Goal: Information Seeking & Learning: Understand process/instructions

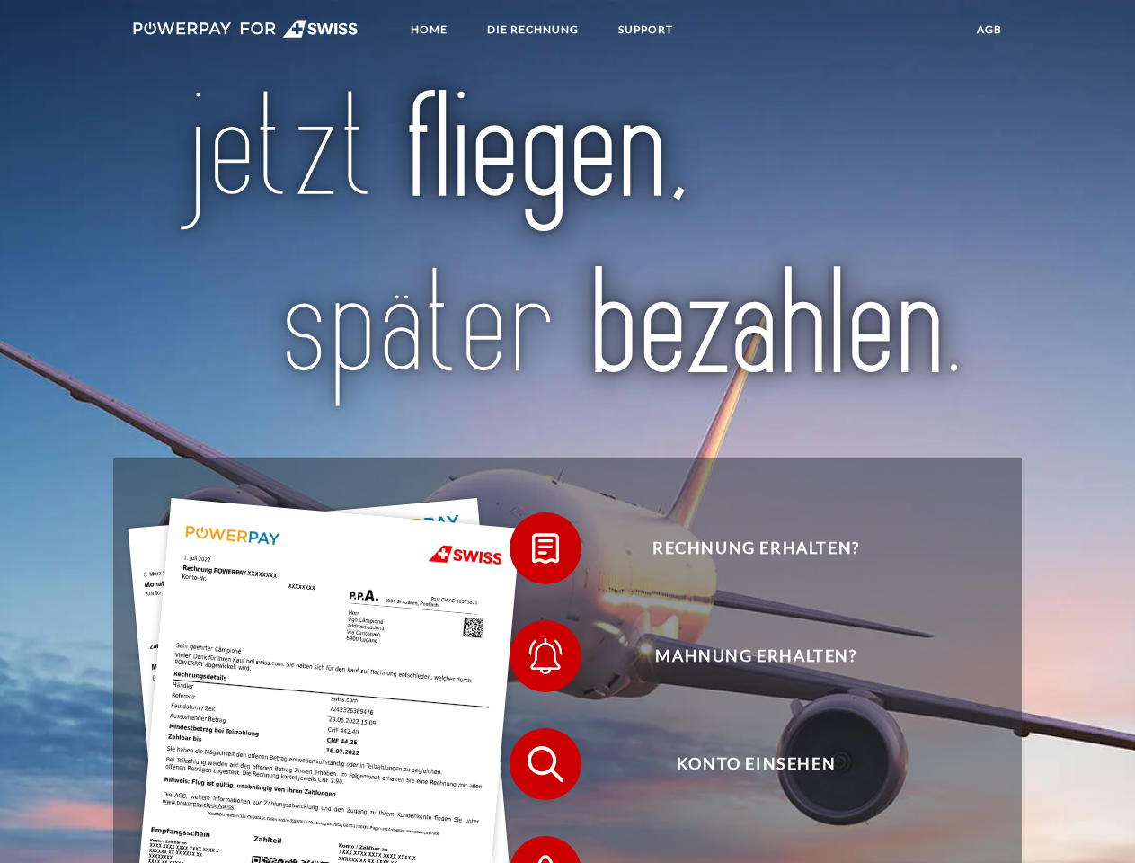
click at [245, 31] on img at bounding box center [246, 29] width 226 height 18
click at [532, 553] on span at bounding box center [519, 548] width 90 height 90
click at [532, 661] on span at bounding box center [519, 656] width 90 height 90
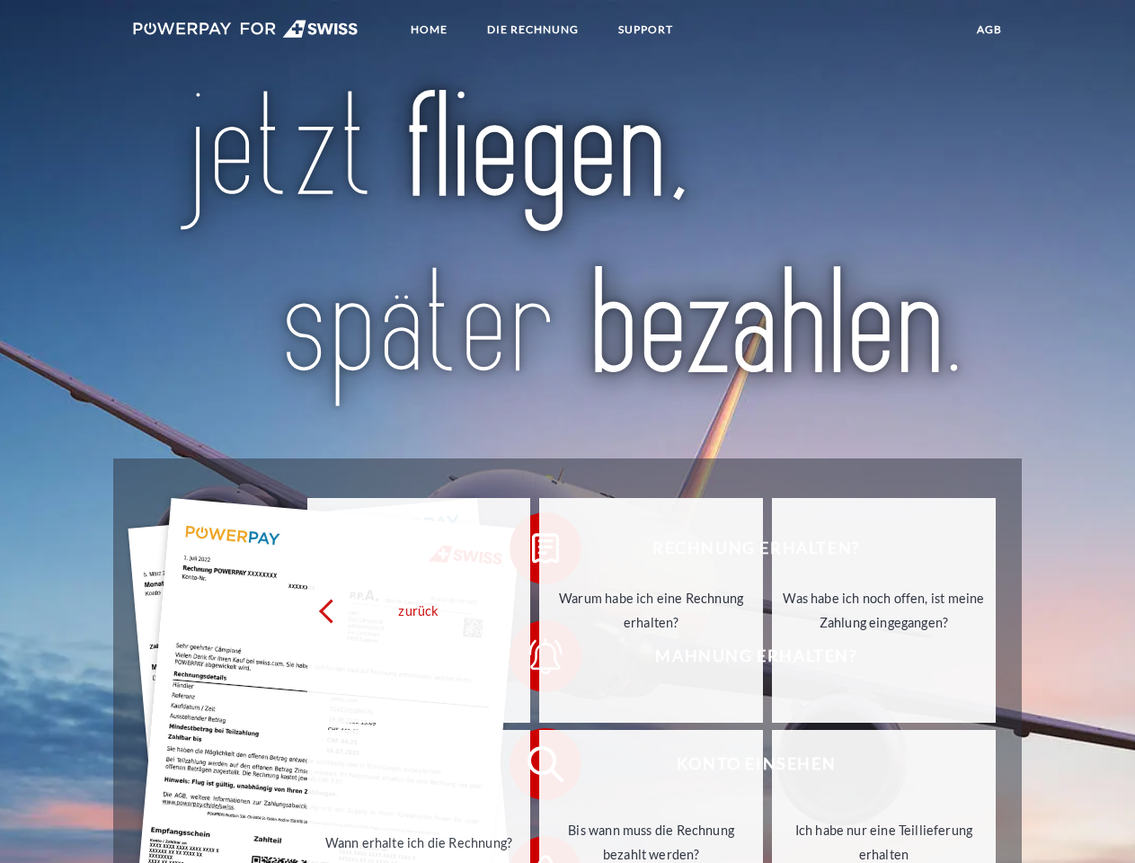
click at [539, 769] on link "Bis wann muss die Rechnung bezahlt werden?" at bounding box center [651, 842] width 224 height 225
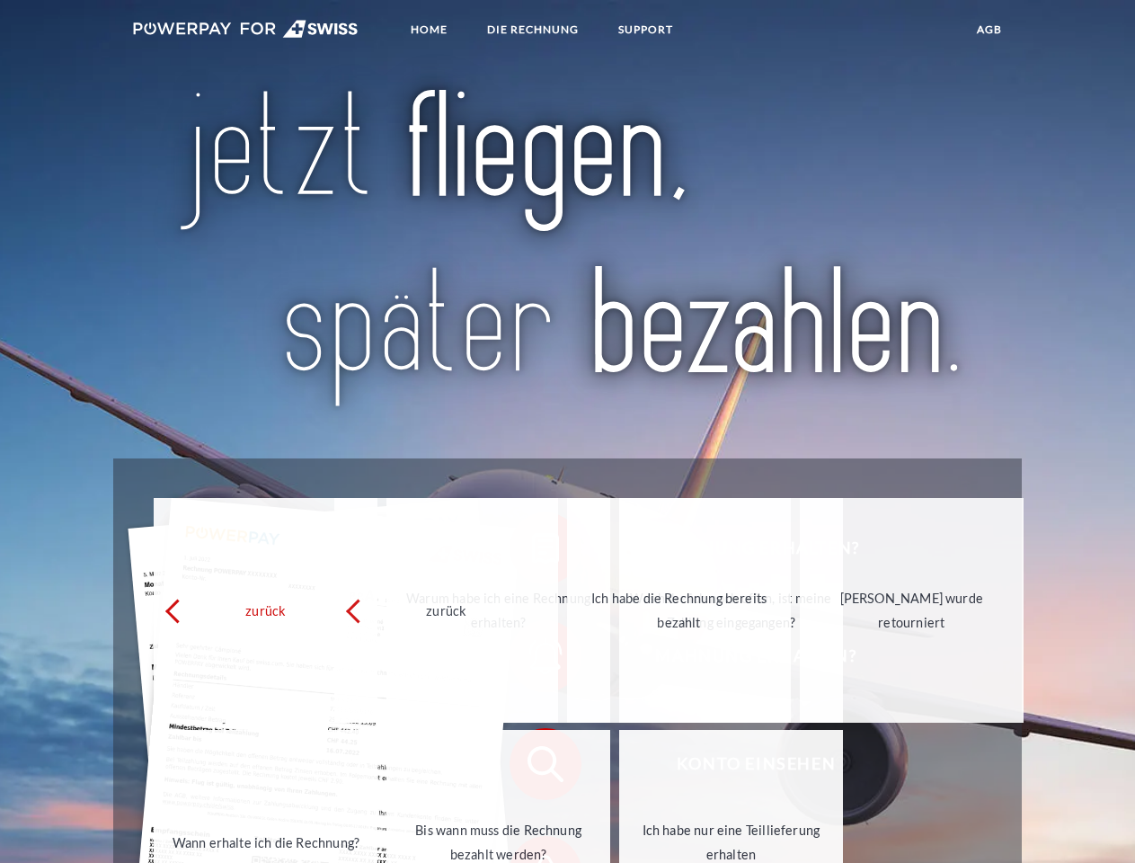
click at [532, 847] on span at bounding box center [519, 872] width 90 height 90
